Goal: Navigation & Orientation: Go to known website

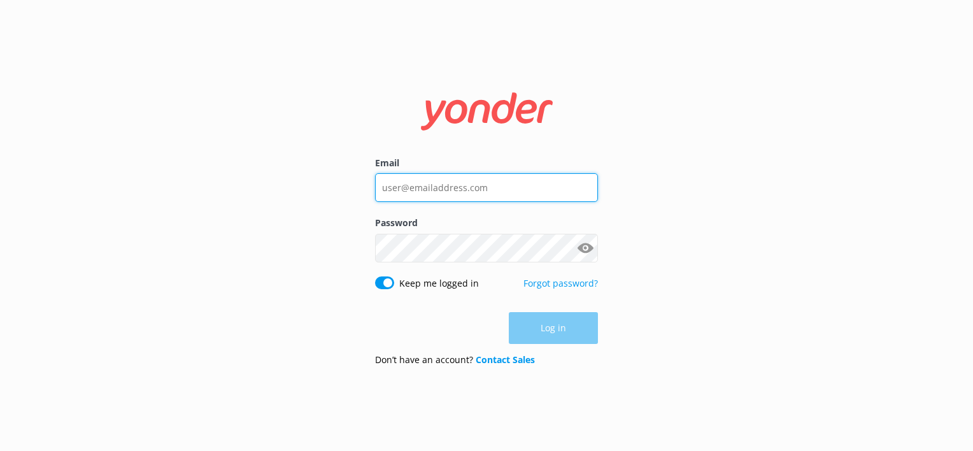
type input "[EMAIL_ADDRESS][DOMAIN_NAME]"
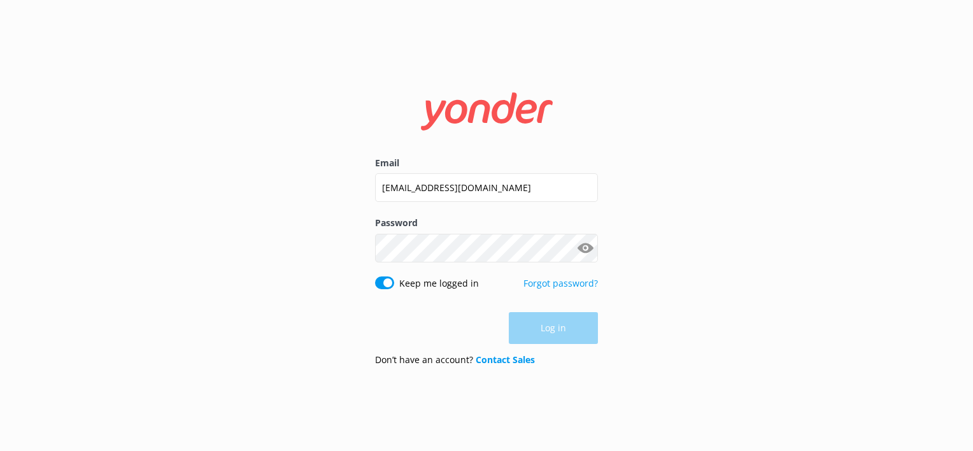
click at [532, 319] on div "Log in" at bounding box center [486, 328] width 223 height 32
click at [532, 319] on button "Log in" at bounding box center [553, 329] width 89 height 32
